Goal: Task Accomplishment & Management: Manage account settings

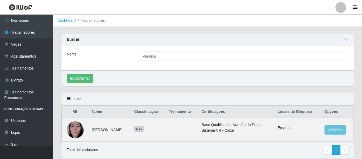
click at [338, 5] on div at bounding box center [340, 7] width 11 height 11
click at [319, 39] on button "Sair" at bounding box center [330, 41] width 48 height 11
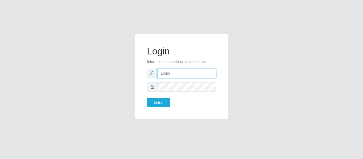
type input "camila@saullus"
